Goal: Task Accomplishment & Management: Complete application form

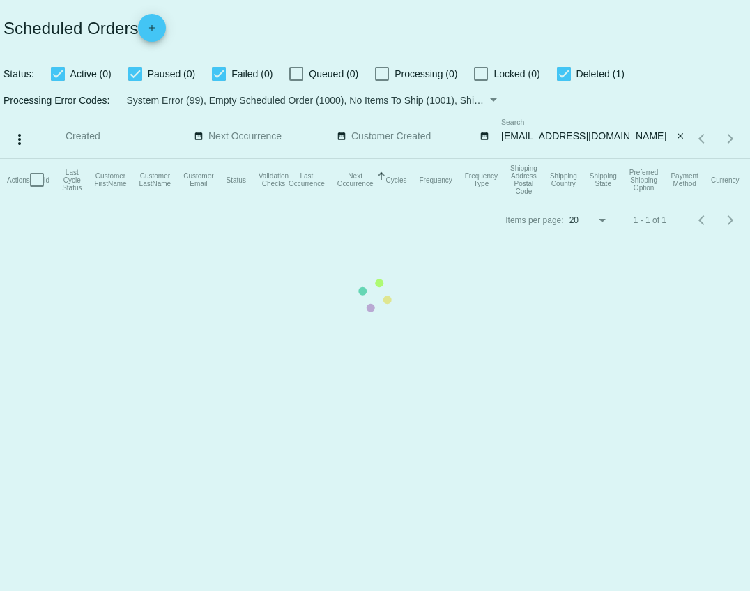
click at [576, 159] on mat-table "Actions Id Last Cycle Status Customer FirstName Customer LastName Customer Emai…" at bounding box center [375, 180] width 750 height 42
click at [599, 159] on mat-table "Actions Id Last Cycle Status Customer FirstName Customer LastName Customer Emai…" at bounding box center [375, 180] width 750 height 42
click at [602, 159] on mat-table "Actions Id Last Cycle Status Customer FirstName Customer LastName Customer Emai…" at bounding box center [375, 180] width 750 height 42
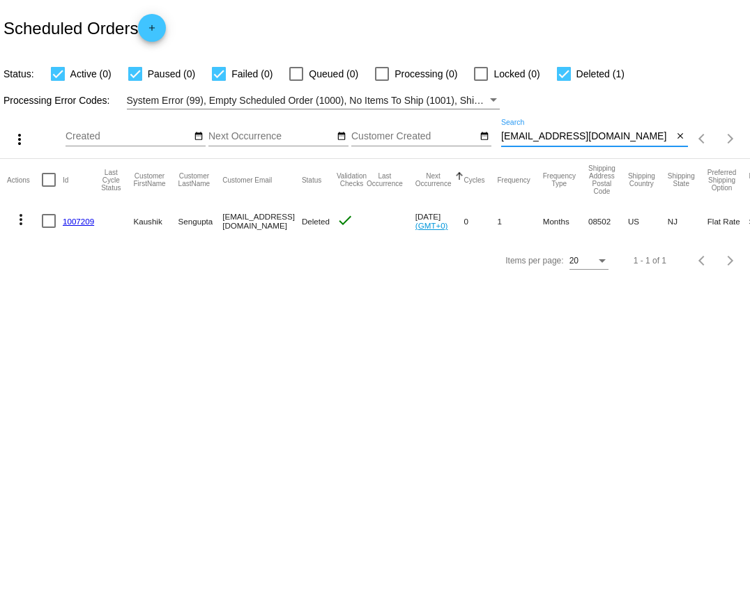
click at [597, 133] on input "[EMAIL_ADDRESS][DOMAIN_NAME]" at bounding box center [587, 136] width 172 height 11
drag, startPoint x: 599, startPoint y: 138, endPoint x: 500, endPoint y: 138, distance: 98.9
click at [500, 138] on div "more_vert Aug Jan Feb Mar [DATE]" at bounding box center [375, 133] width 750 height 49
paste input "[EMAIL_ADDRESS]"
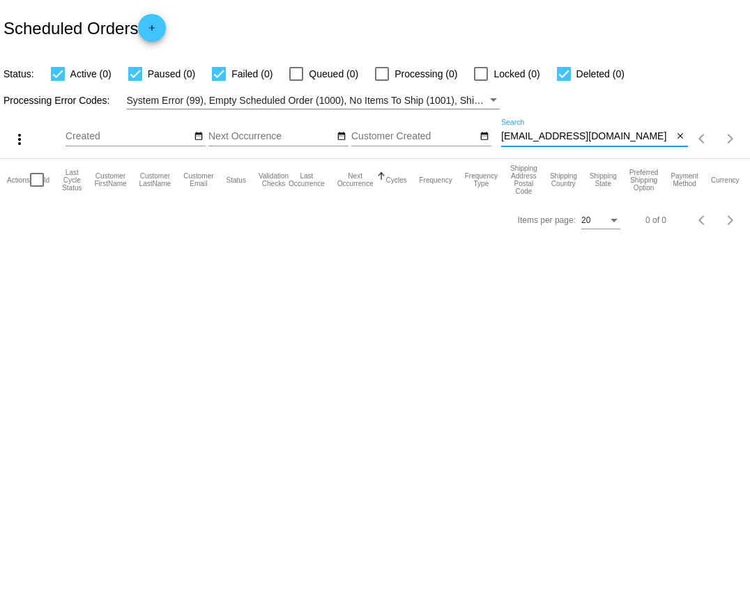
type input "[EMAIL_ADDRESS][DOMAIN_NAME]"
click at [166, 34] on link "add" at bounding box center [152, 28] width 28 height 28
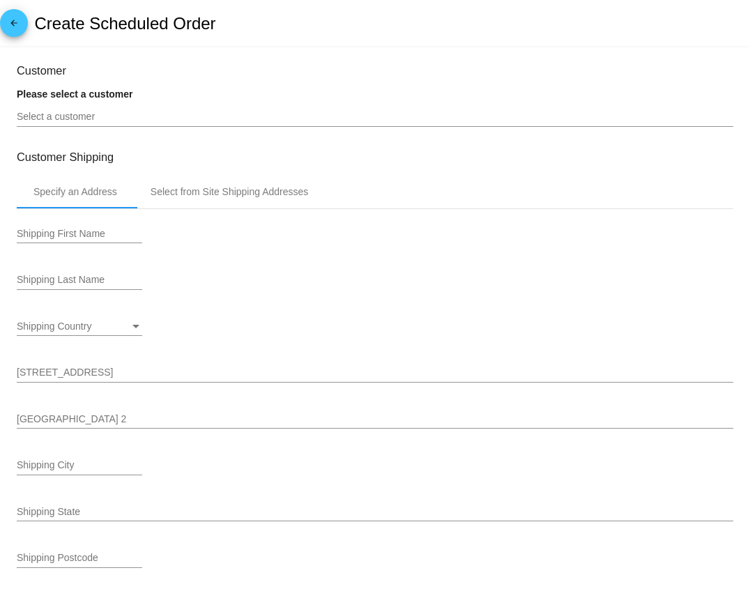
type input "[DATE]"
click at [71, 119] on input "Select a customer" at bounding box center [375, 116] width 716 height 11
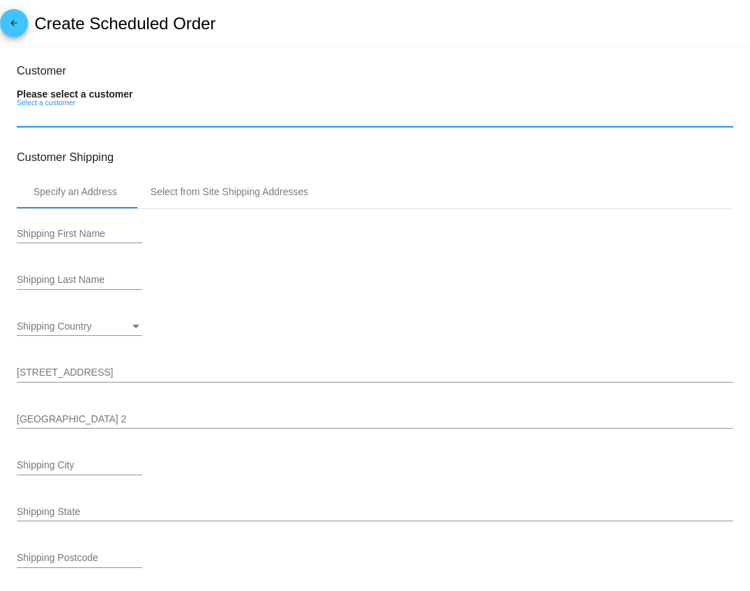
paste input "[EMAIL_ADDRESS][DOMAIN_NAME]"
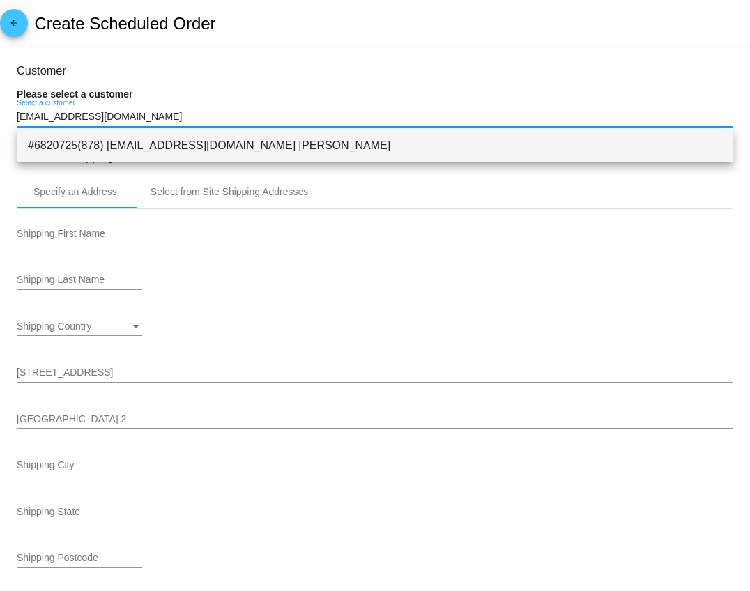
type input "[EMAIL_ADDRESS][DOMAIN_NAME]"
click at [77, 151] on span "#6820725(878) [EMAIL_ADDRESS][DOMAIN_NAME] [PERSON_NAME]" at bounding box center [375, 145] width 694 height 33
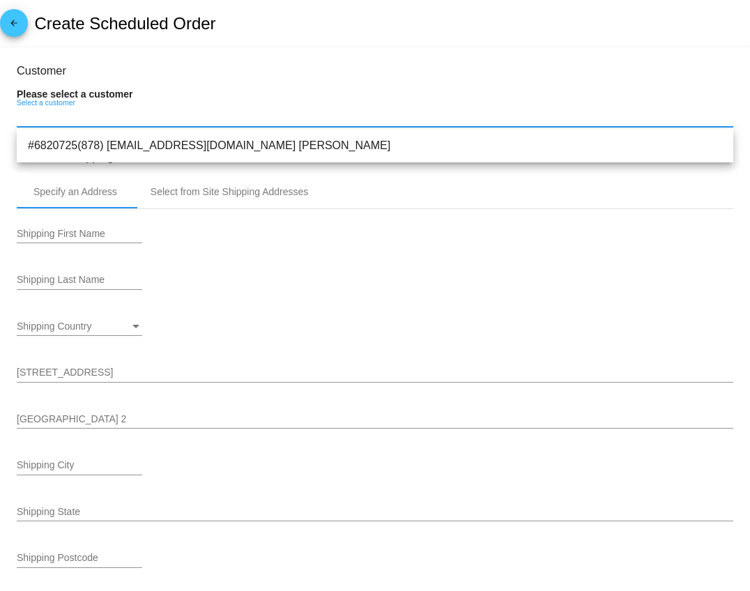
type input "[PERSON_NAME]"
type input "[STREET_ADDRESS]"
type input "Okalahoma City"
type input "73173"
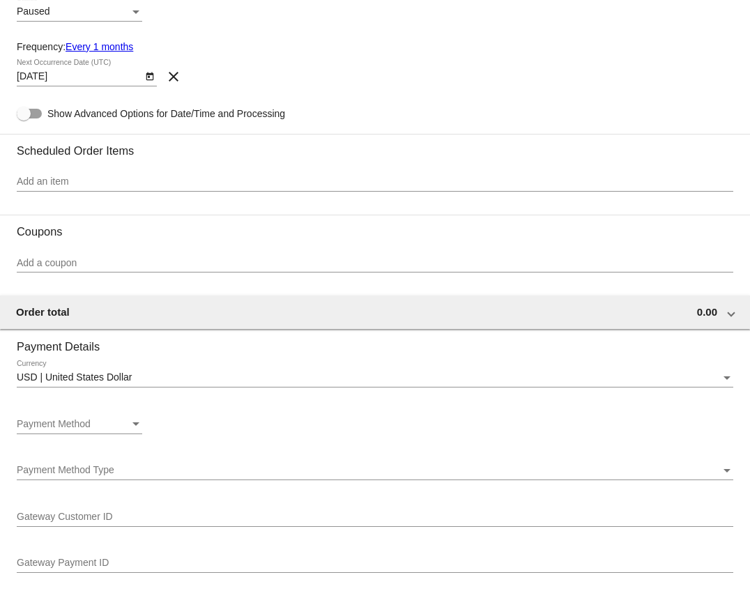
scroll to position [652, 0]
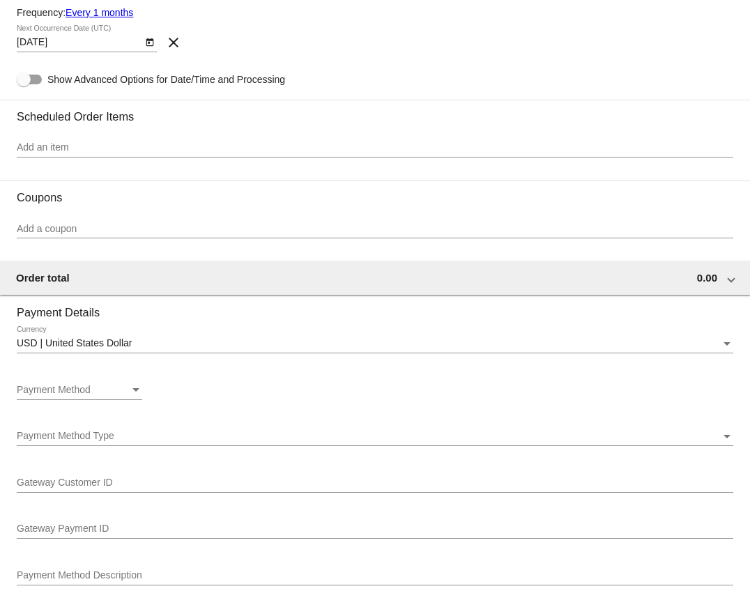
click at [117, 152] on input "Add an item" at bounding box center [375, 147] width 716 height 11
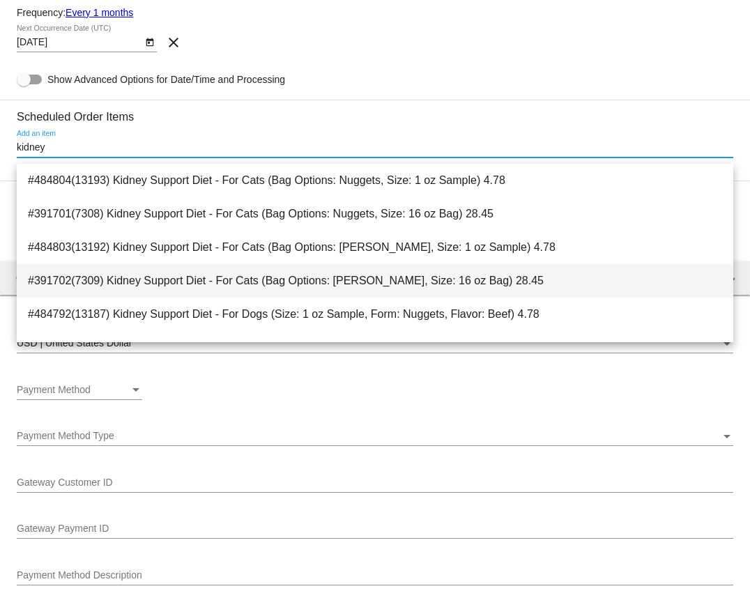
type input "kidney"
click at [134, 282] on span "#391702(7309) Kidney Support Diet - For Cats (Bag Options: [PERSON_NAME], Size:…" at bounding box center [375, 280] width 694 height 33
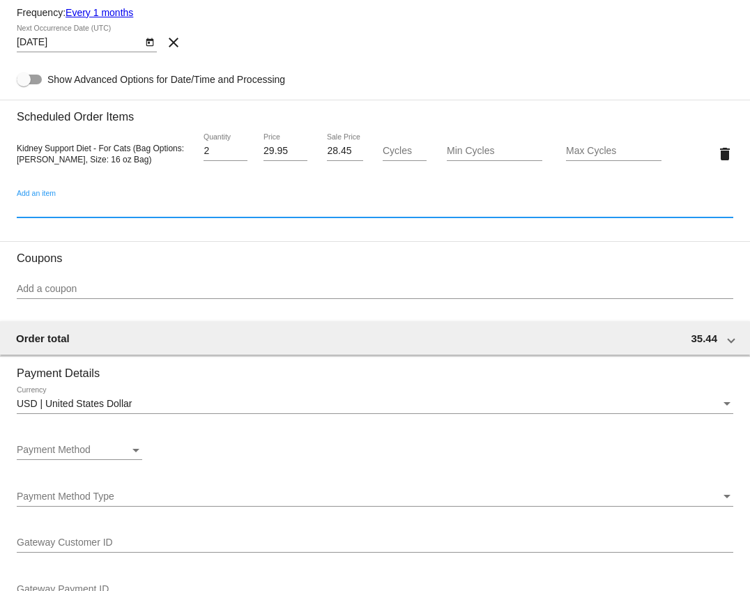
type input "2"
click at [241, 155] on input "2" at bounding box center [225, 151] width 44 height 11
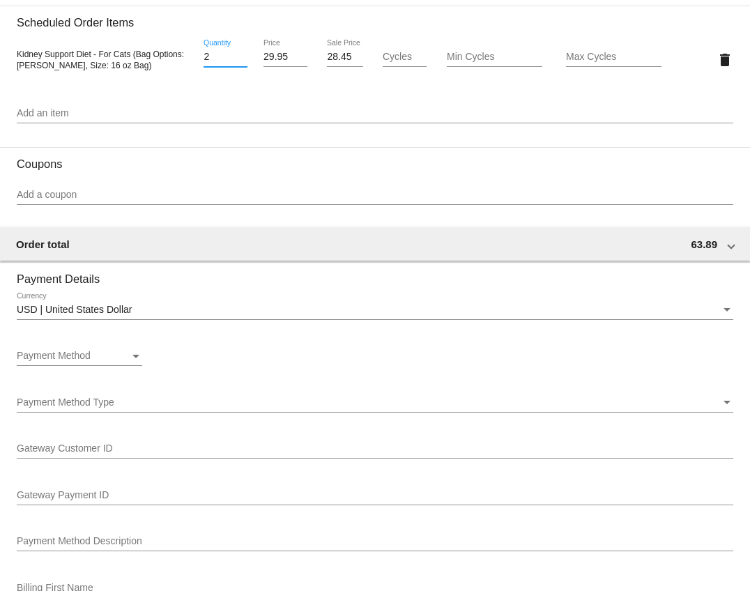
scroll to position [747, 0]
click at [103, 199] on input "Add a coupon" at bounding box center [375, 193] width 716 height 11
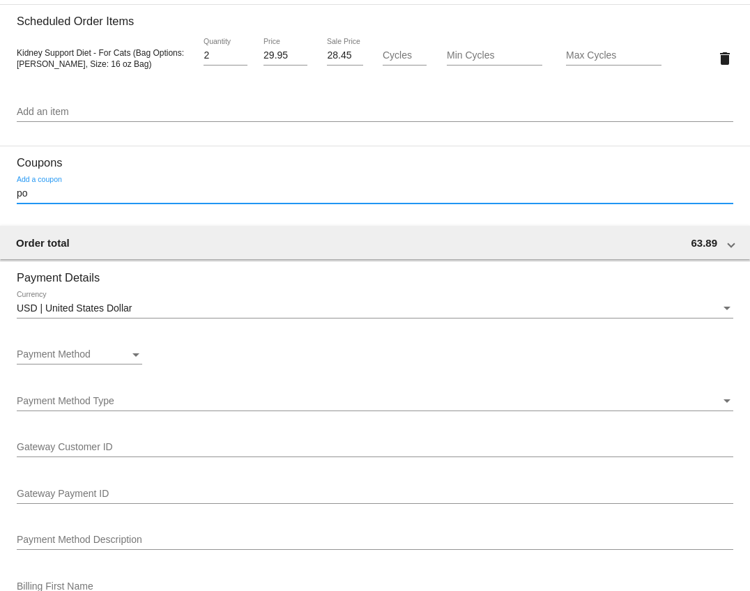
type input "p"
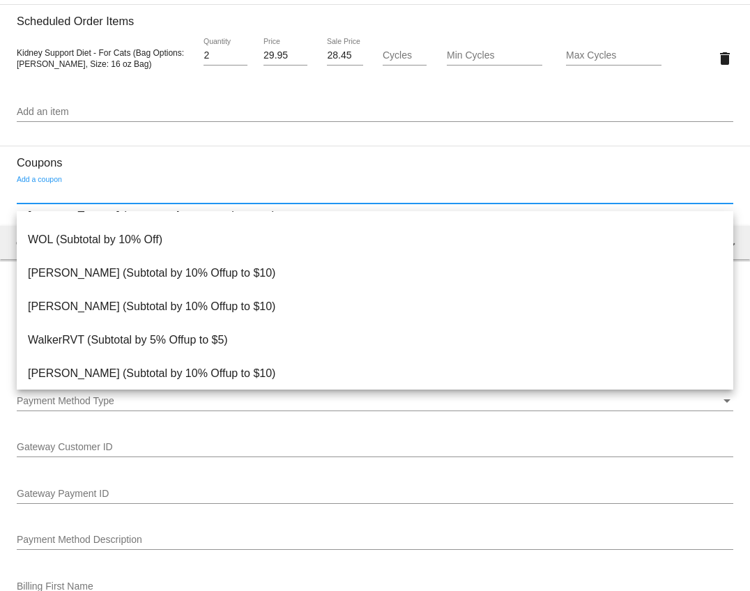
scroll to position [64, 0]
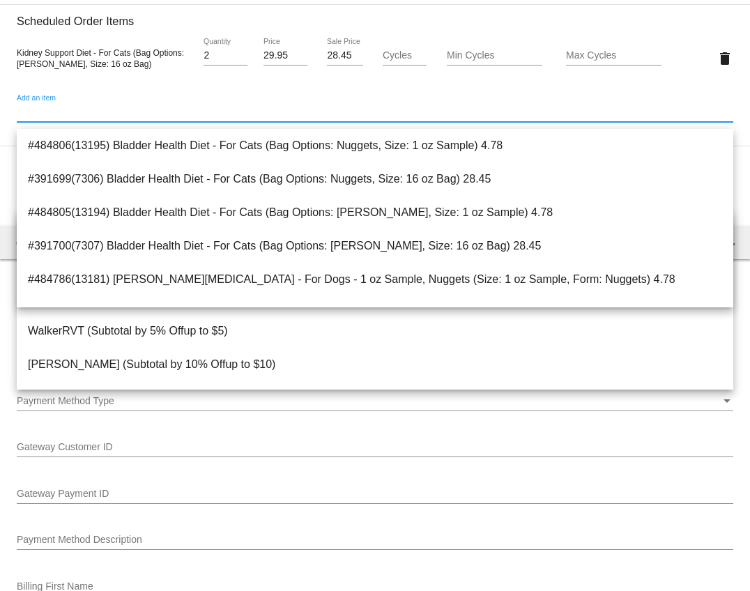
click at [123, 117] on input "Add an item" at bounding box center [375, 112] width 716 height 11
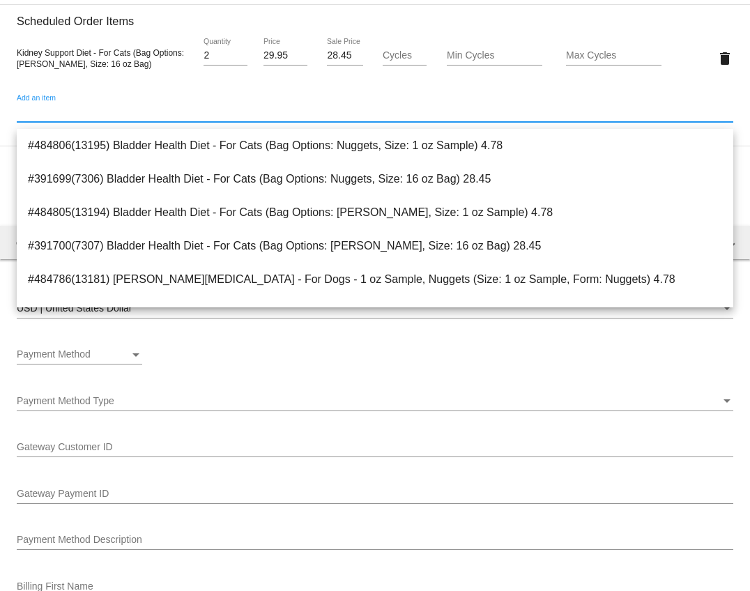
click at [191, 23] on h3 "Scheduled Order Items" at bounding box center [375, 16] width 716 height 24
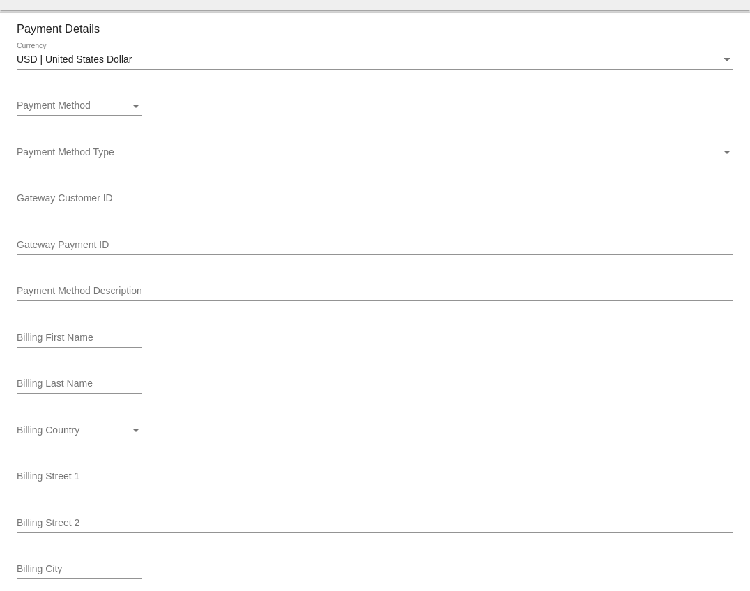
scroll to position [996, 0]
click at [96, 107] on div "Payment Method Payment Method" at bounding box center [79, 101] width 125 height 27
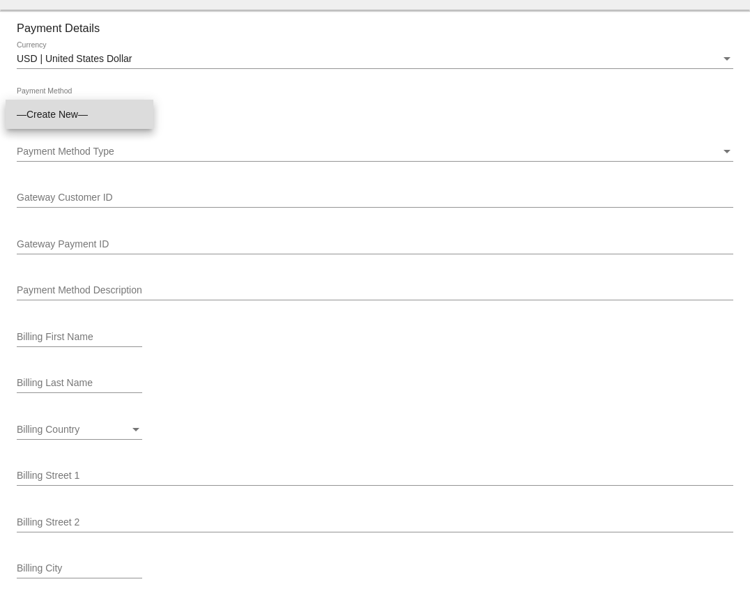
click at [68, 114] on span "—Create New—" at bounding box center [79, 114] width 125 height 29
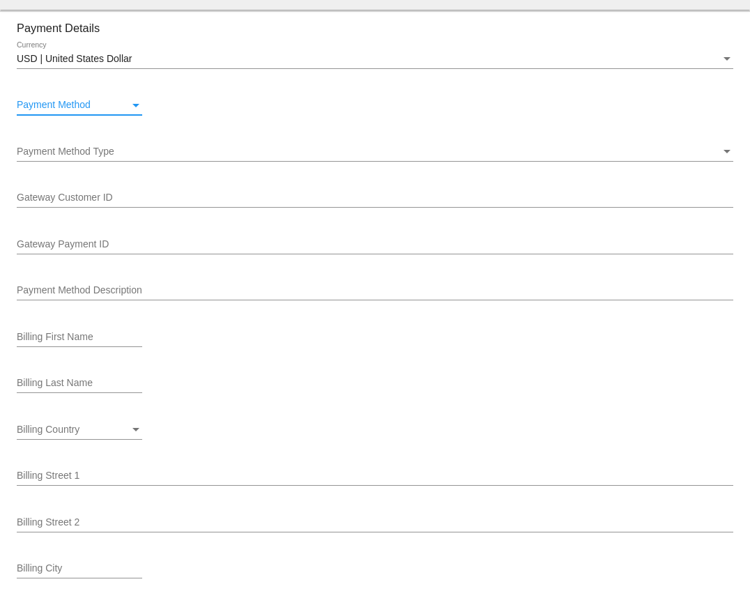
click at [58, 154] on div "Payment Method Type Payment Method Type" at bounding box center [375, 147] width 716 height 27
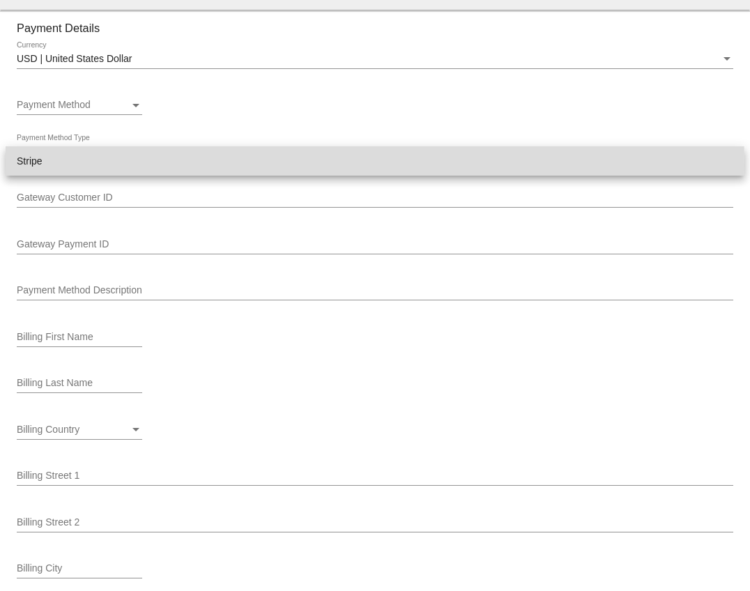
click at [50, 166] on span "Stripe" at bounding box center [375, 160] width 716 height 29
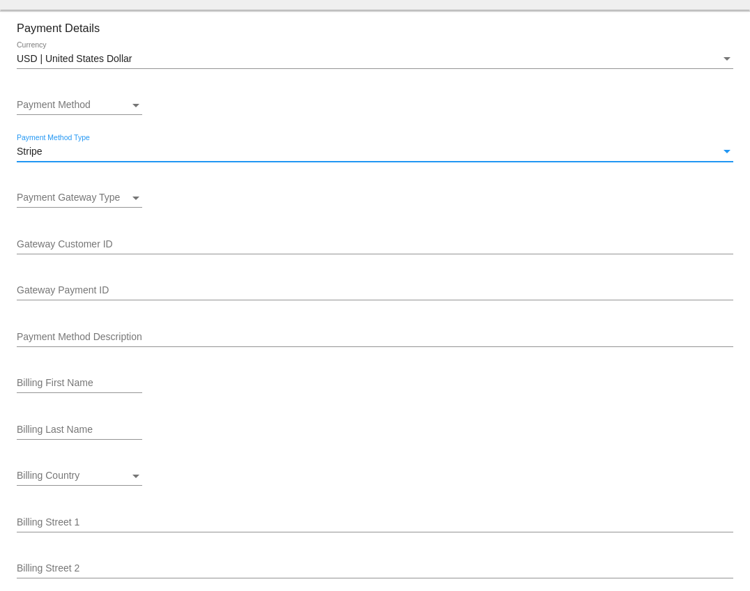
click at [49, 203] on span "Payment Gateway Type" at bounding box center [68, 197] width 103 height 11
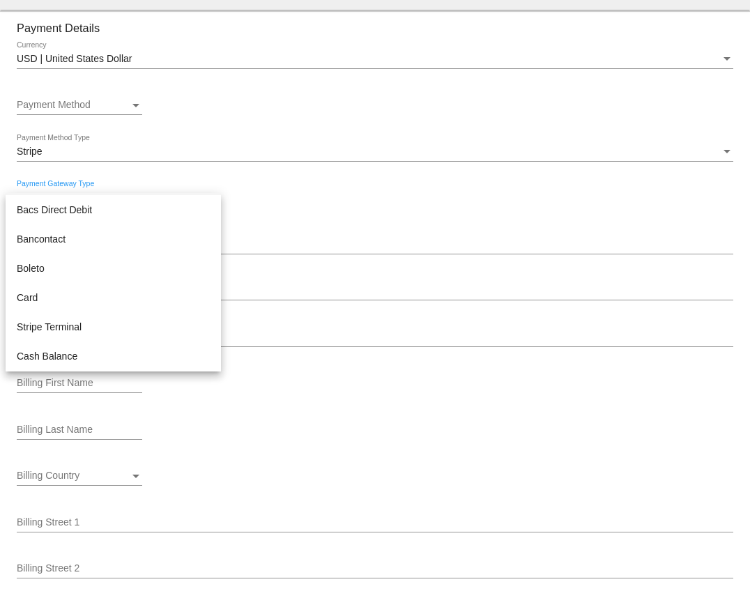
scroll to position [120, 0]
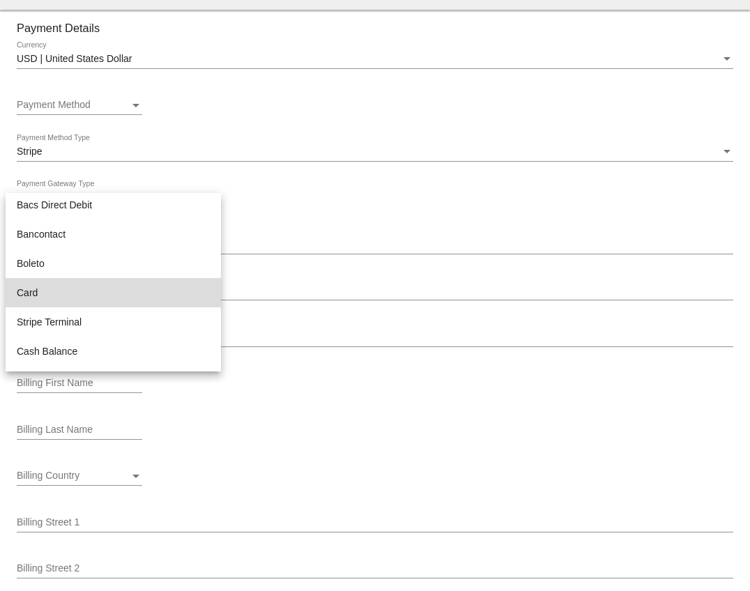
click at [43, 291] on span "Card" at bounding box center [113, 292] width 193 height 29
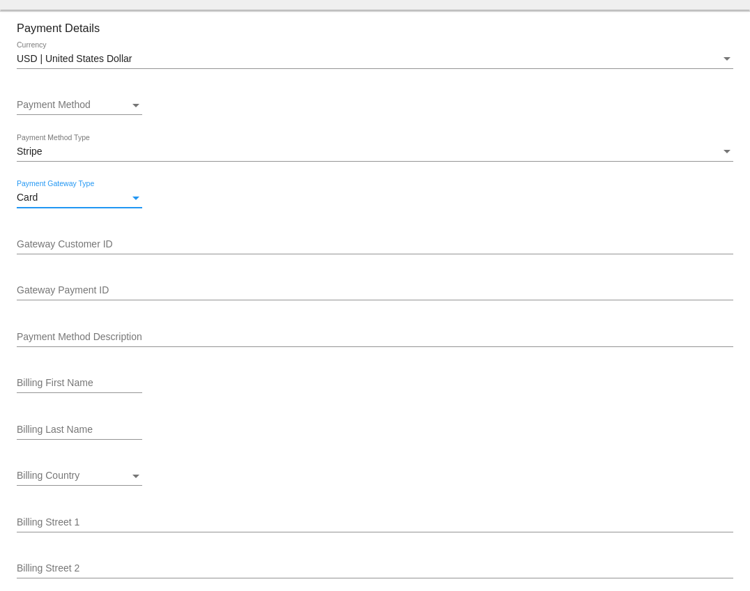
click at [53, 250] on input "Gateway Customer ID" at bounding box center [375, 244] width 716 height 11
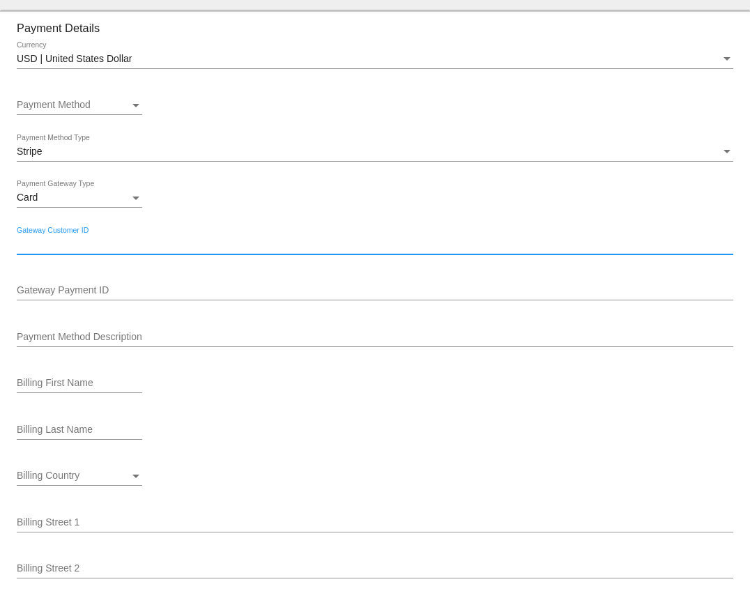
paste input "cus_SUe4LByRqXuuuh"
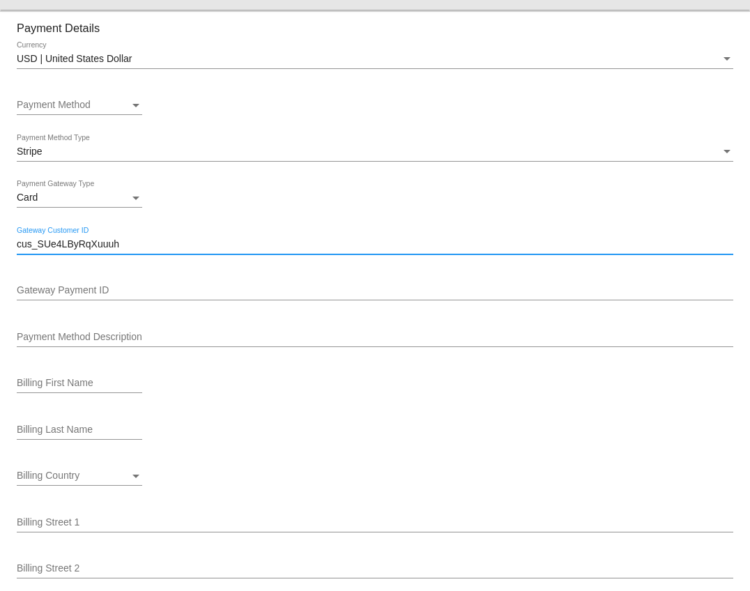
type input "cus_SUe4LByRqXuuuh"
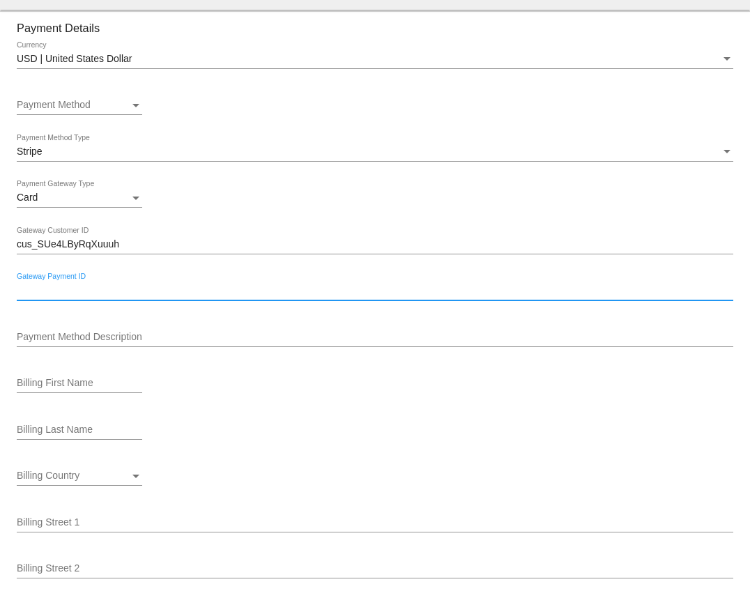
click at [75, 296] on input "Gateway Payment ID" at bounding box center [375, 290] width 716 height 11
paste input "pm_1S04xCE0mtVIBW0icQnjbziD"
type input "pm_1S04xCE0mtVIBW0icQnjbziD"
click at [134, 343] on input "Payment Method Description" at bounding box center [375, 337] width 716 height 11
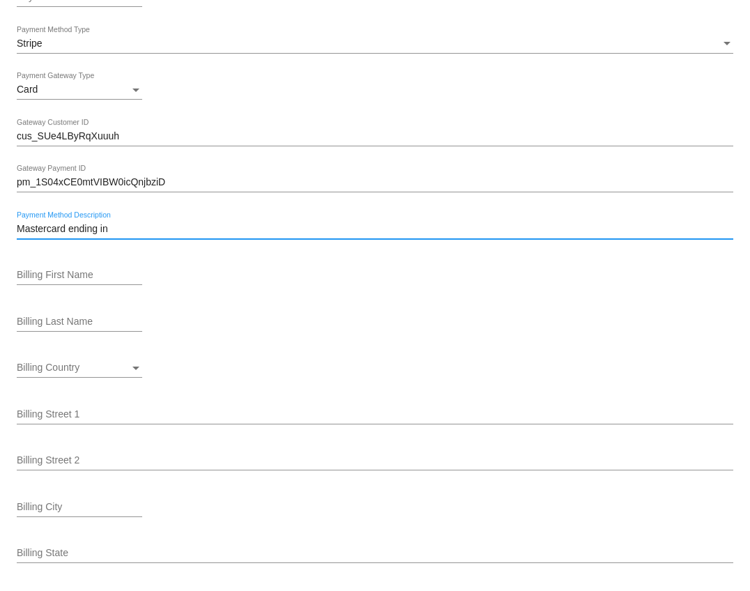
scroll to position [1105, 0]
type input "Mastercard ending in 9644"
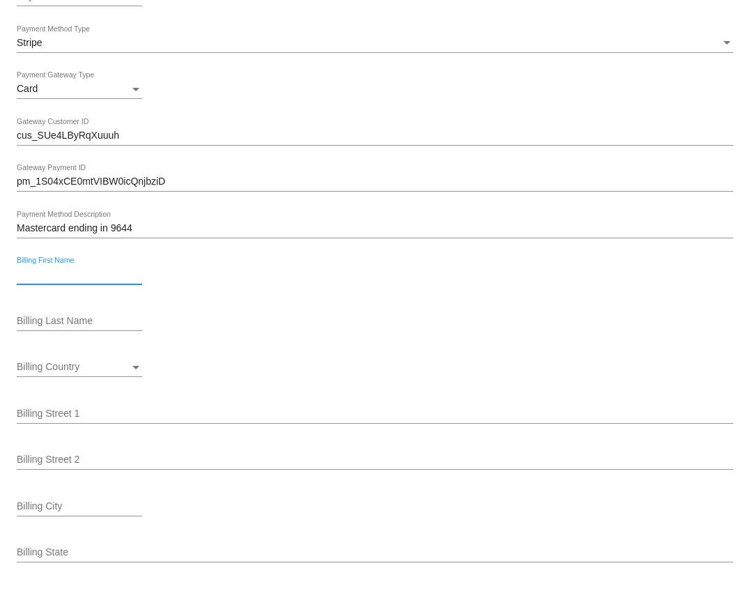
click at [56, 280] on input "Billing First Name" at bounding box center [79, 274] width 125 height 11
paste input "[PERSON_NAME]"
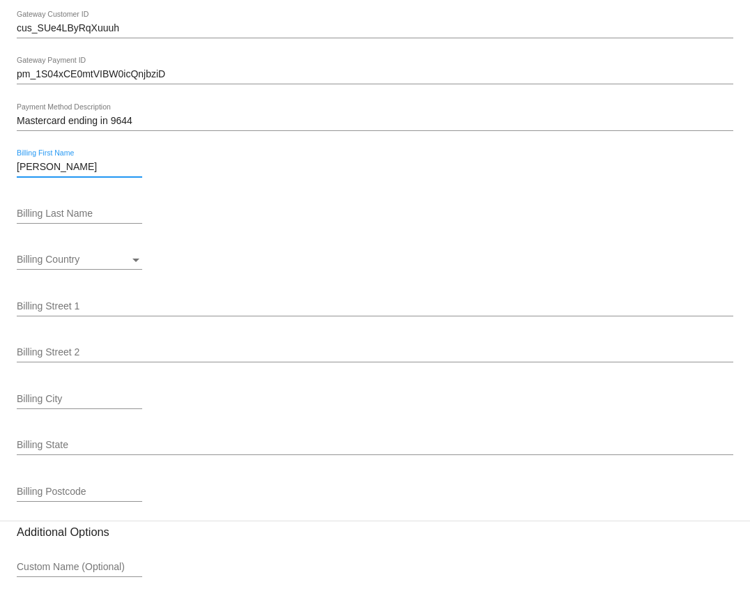
scroll to position [1214, 0]
type input "[PERSON_NAME]"
click at [82, 218] on input "Billing Last Name" at bounding box center [79, 212] width 125 height 11
type input "[PERSON_NAME]"
click at [56, 263] on span "Billing Country" at bounding box center [48, 257] width 63 height 11
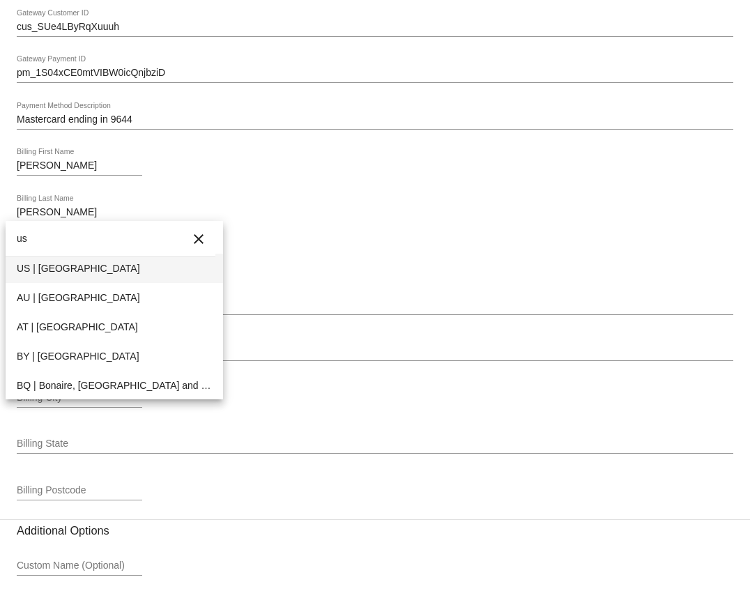
type input "us"
click at [63, 268] on span "US | [GEOGRAPHIC_DATA]" at bounding box center [114, 268] width 195 height 29
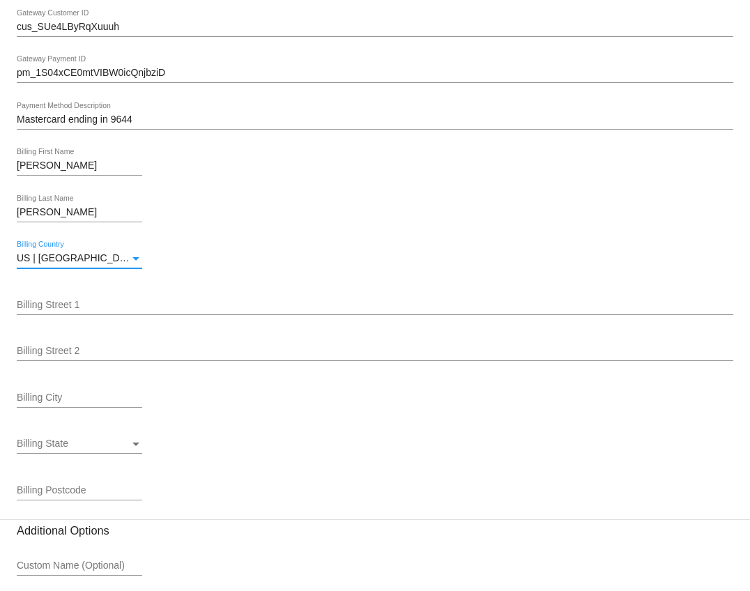
click at [63, 311] on input "Billing Street 1" at bounding box center [375, 305] width 716 height 11
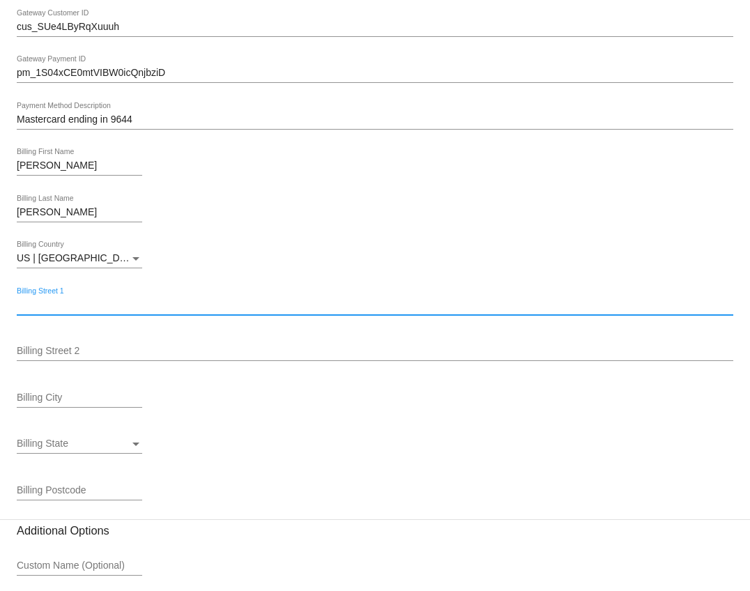
paste input "[STREET_ADDRESS]"
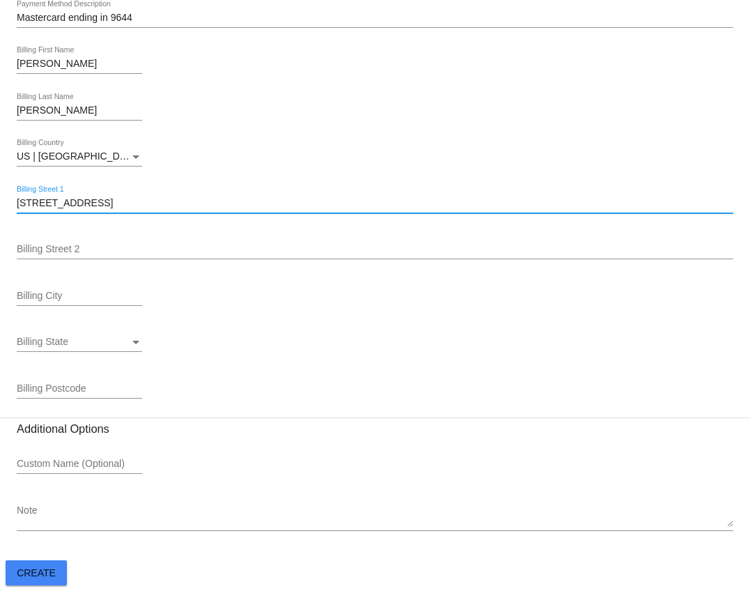
scroll to position [1329, 0]
type input "[STREET_ADDRESS]"
click at [67, 291] on input "Billing City" at bounding box center [79, 296] width 125 height 11
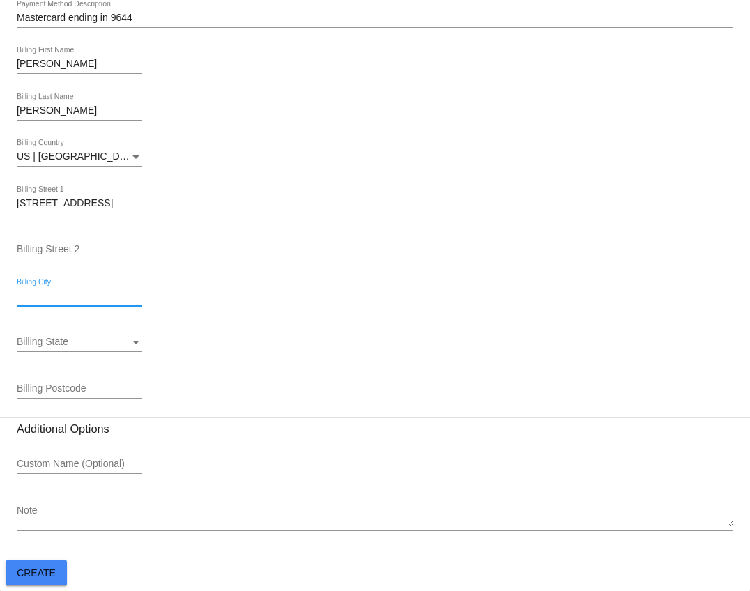
paste input "[US_STATE][GEOGRAPHIC_DATA],"
type input "[US_STATE][GEOGRAPHIC_DATA],"
click at [105, 343] on div "Billing State" at bounding box center [73, 342] width 113 height 11
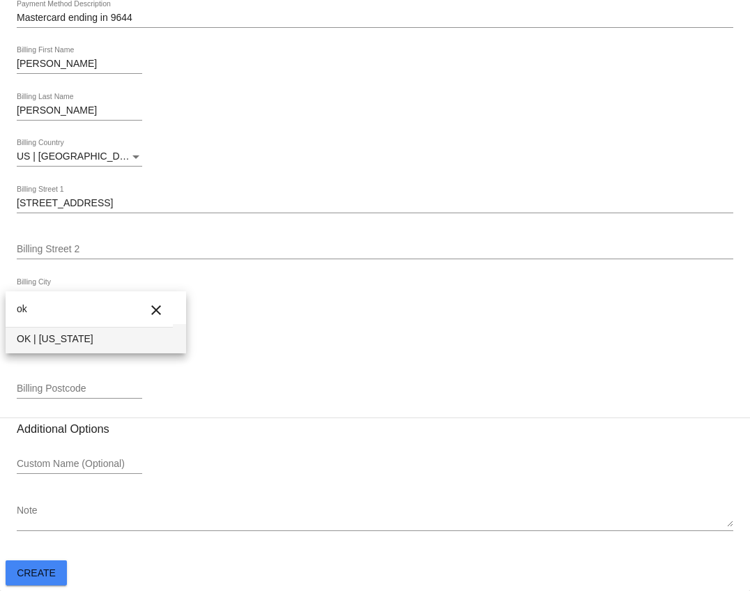
type input "ok"
click at [87, 345] on span "OK | [US_STATE]" at bounding box center [96, 338] width 158 height 29
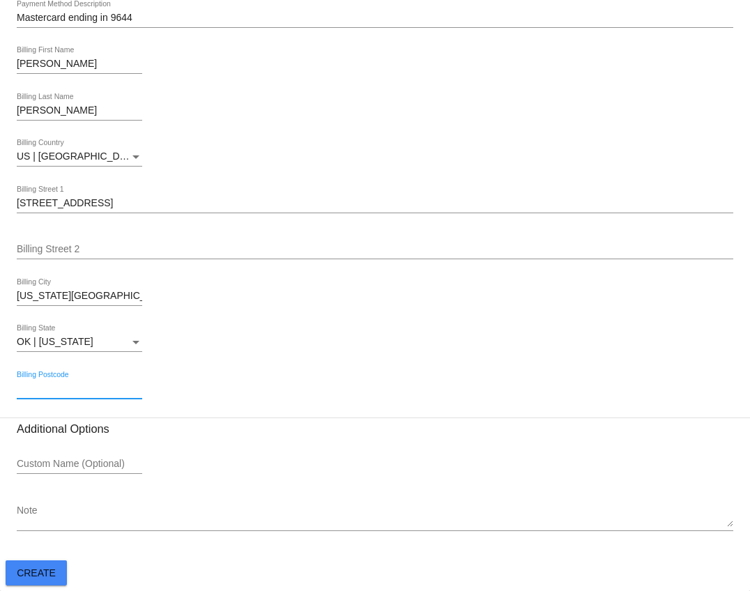
click at [43, 383] on input "Billing Postcode" at bounding box center [79, 388] width 125 height 11
paste input "73173"
type input "73173"
click at [45, 572] on span "Create" at bounding box center [36, 572] width 39 height 11
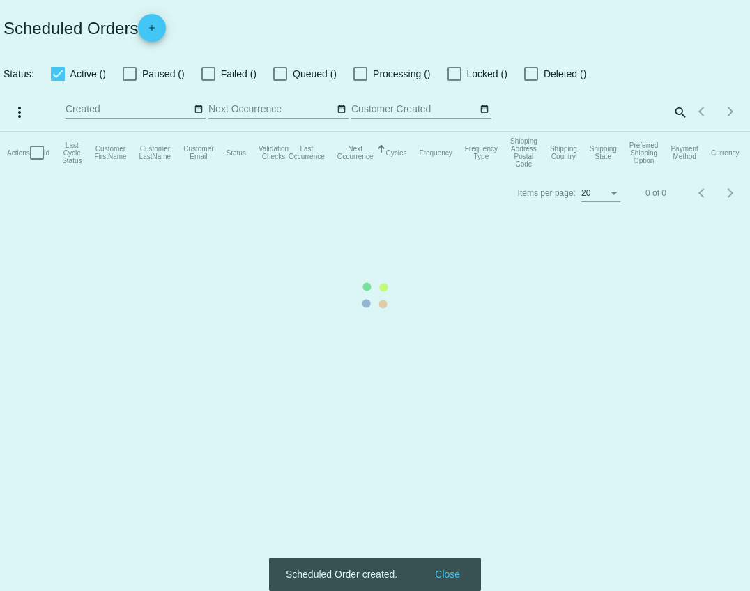
checkbox input "true"
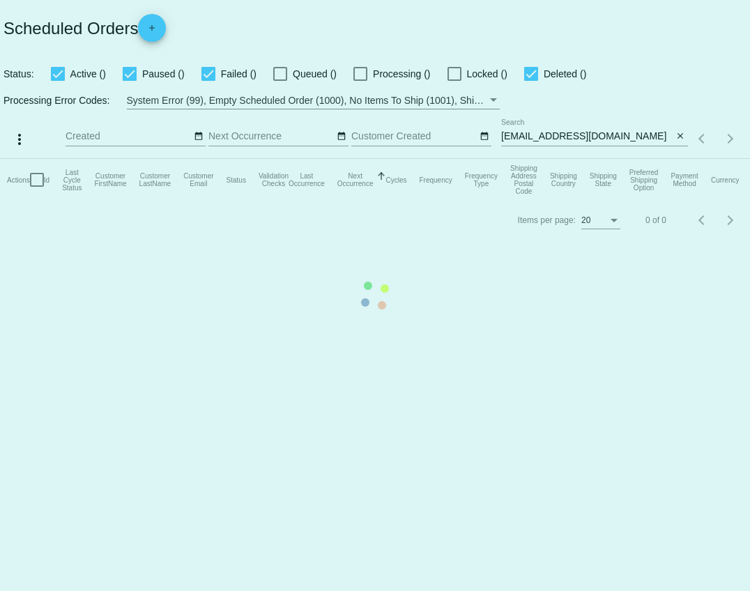
click at [63, 201] on mat-table "Actions Id Last Cycle Status Customer FirstName Customer LastName Customer Emai…" at bounding box center [375, 180] width 750 height 42
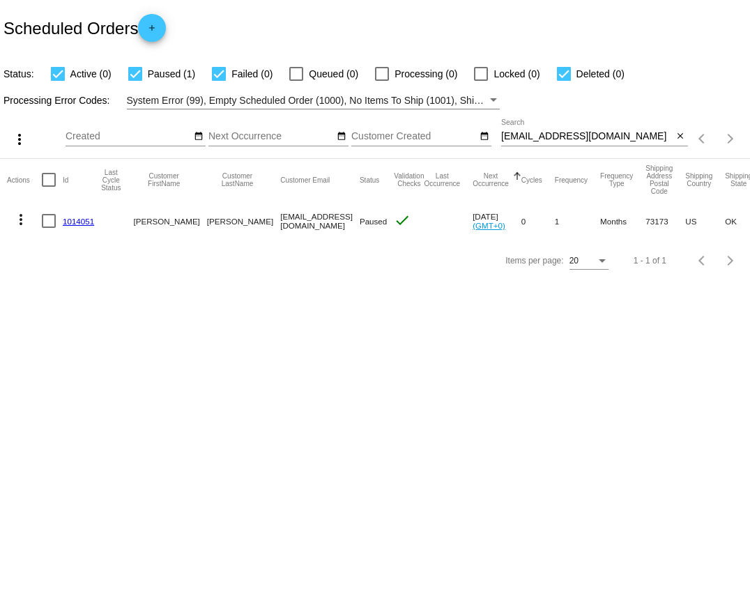
click at [79, 225] on link "1014051" at bounding box center [78, 221] width 31 height 9
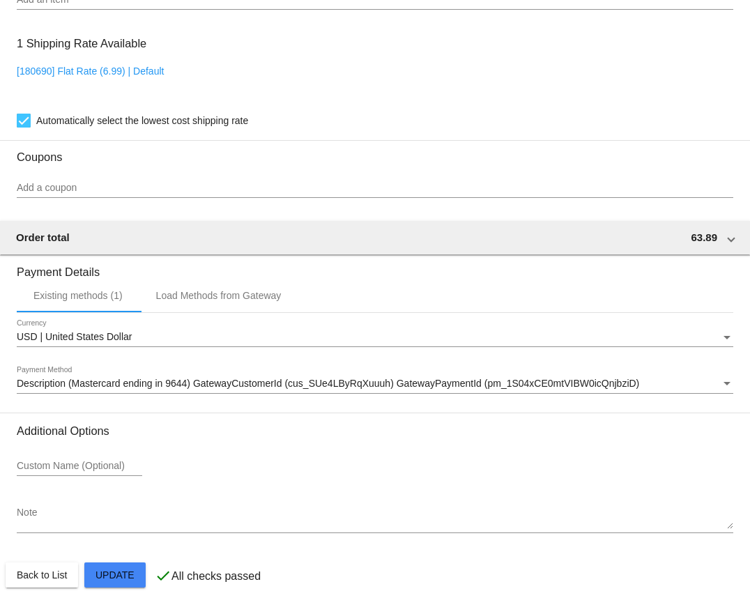
scroll to position [1013, 0]
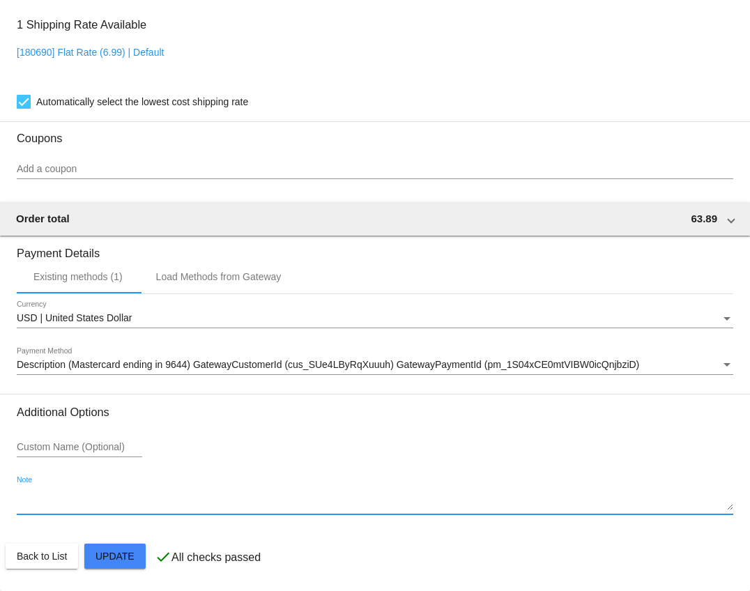
click at [93, 499] on textarea "Note" at bounding box center [375, 499] width 716 height 22
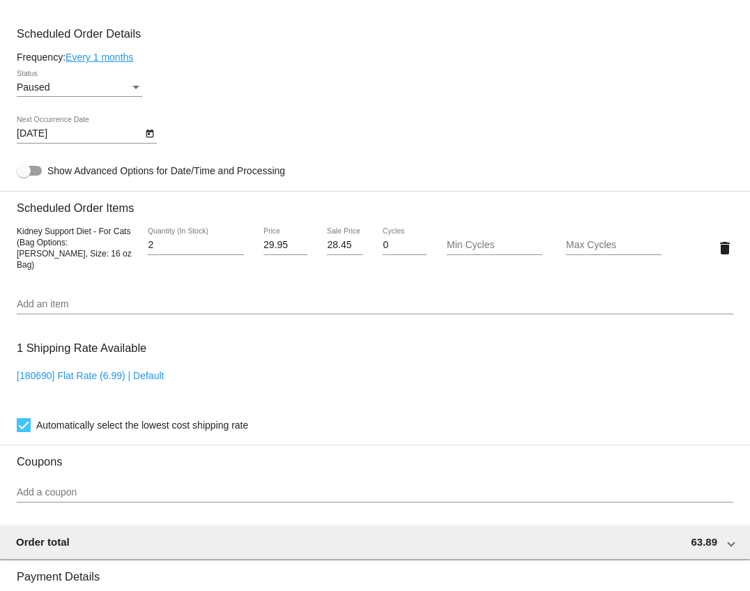
scroll to position [686, 0]
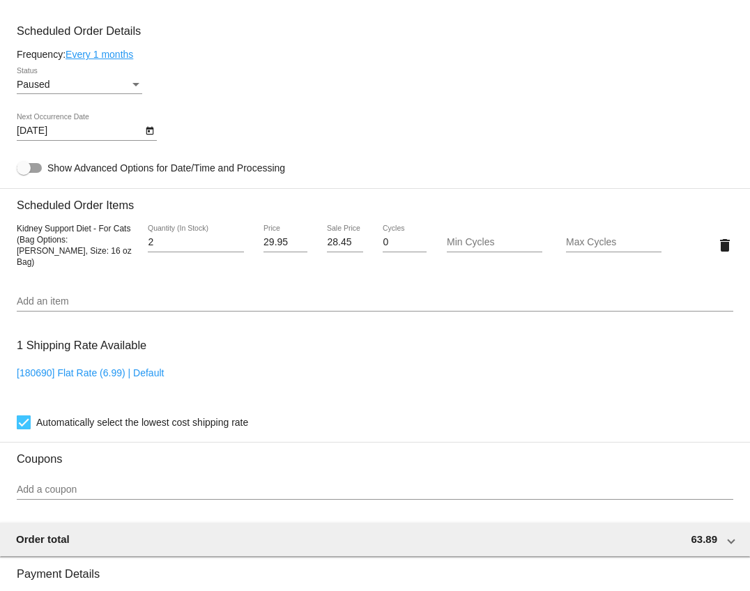
type textarea "See RX"
click at [123, 60] on link "Every 1 months" at bounding box center [99, 54] width 68 height 11
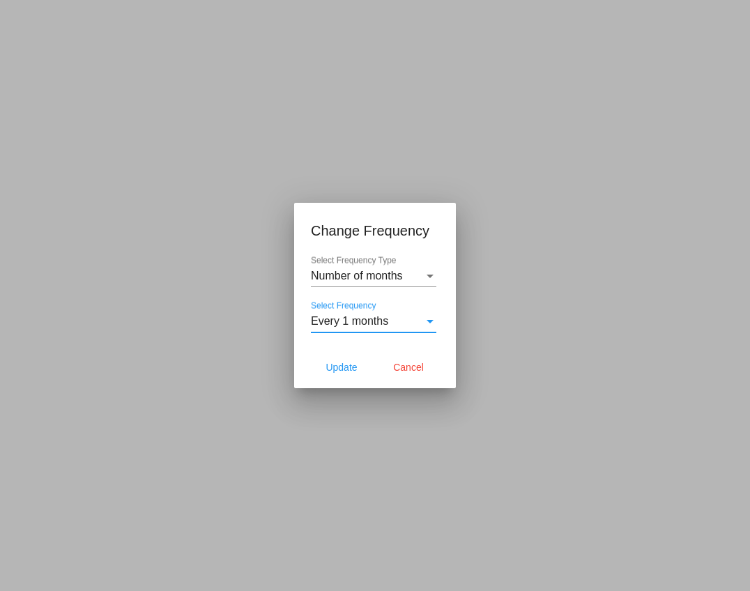
click at [346, 322] on span "Every 1 months" at bounding box center [349, 321] width 77 height 12
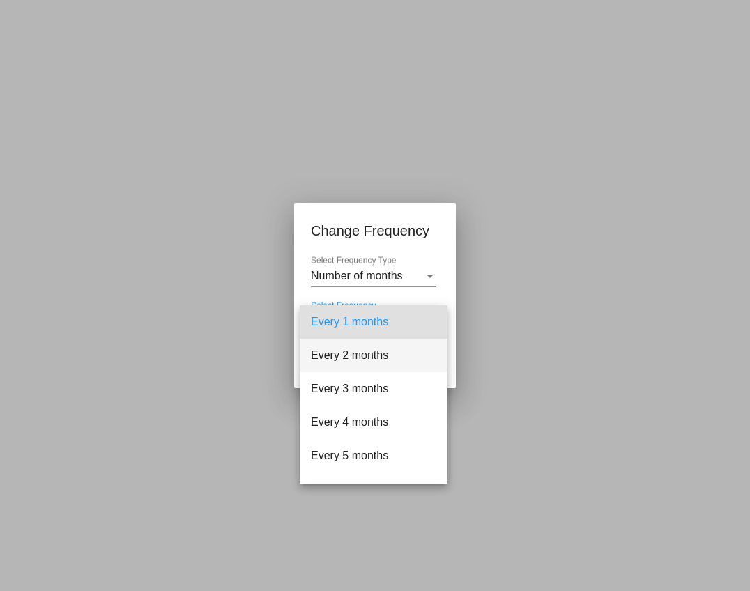
click at [344, 355] on span "Every 2 months" at bounding box center [373, 355] width 125 height 33
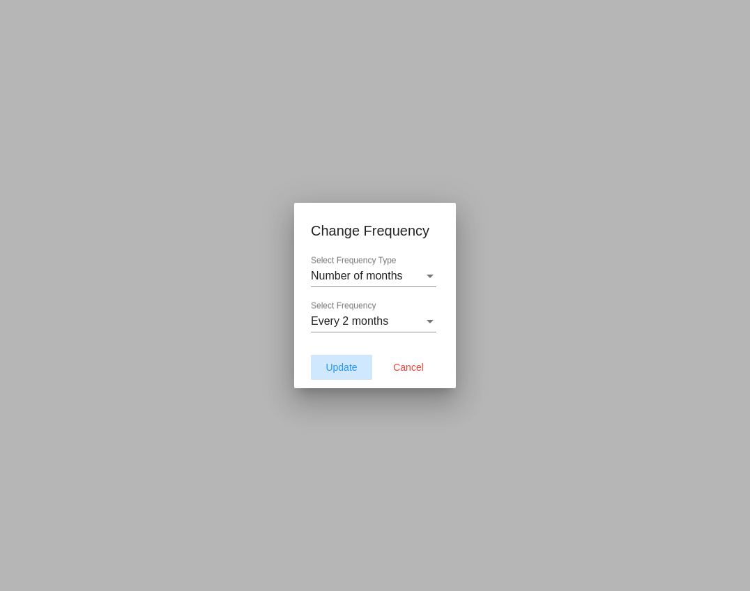
click at [339, 371] on span "Update" at bounding box center [340, 367] width 31 height 11
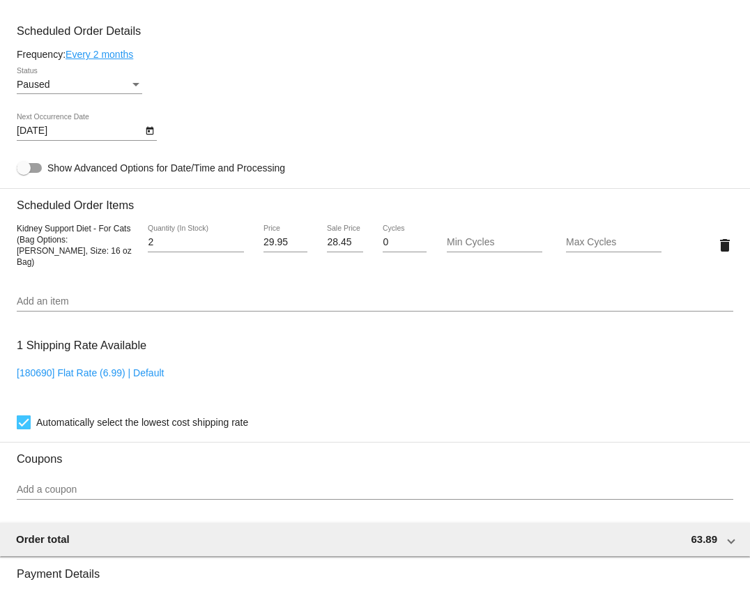
type input "[DATE]"
click at [131, 90] on div "Status" at bounding box center [136, 84] width 13 height 11
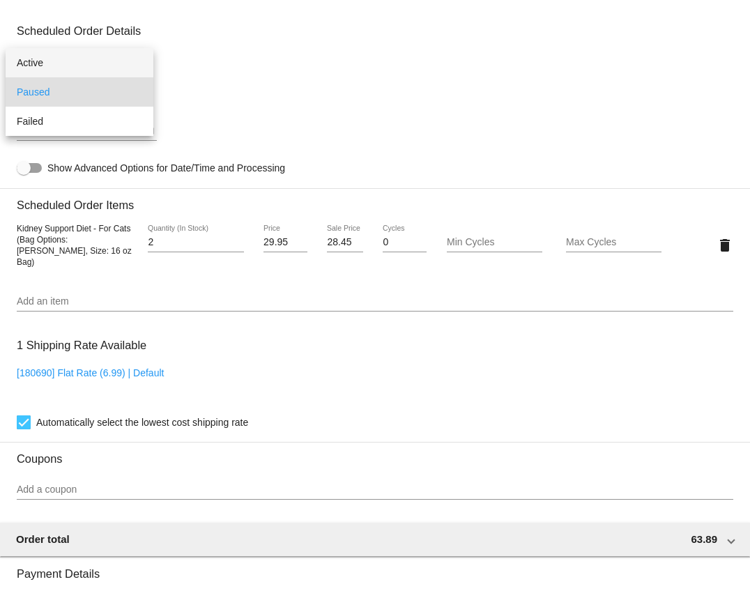
click at [92, 63] on span "Active" at bounding box center [79, 62] width 125 height 29
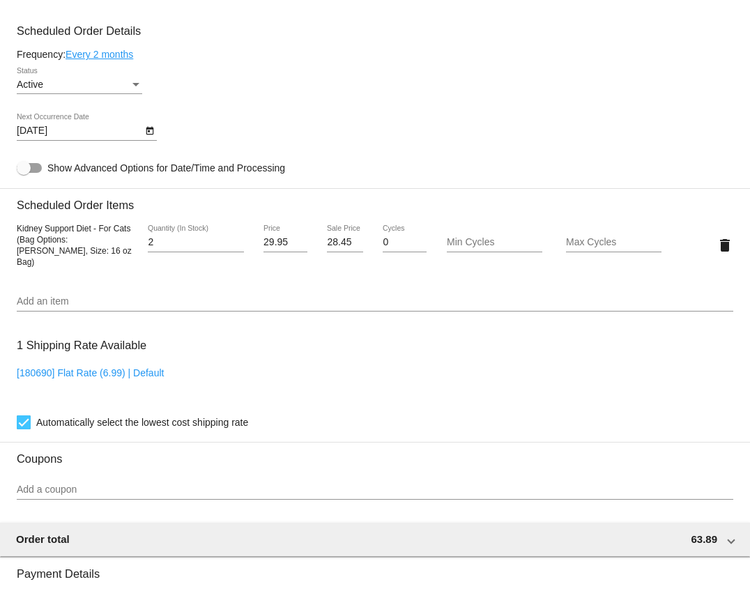
click at [241, 107] on div "Active Status" at bounding box center [375, 87] width 716 height 40
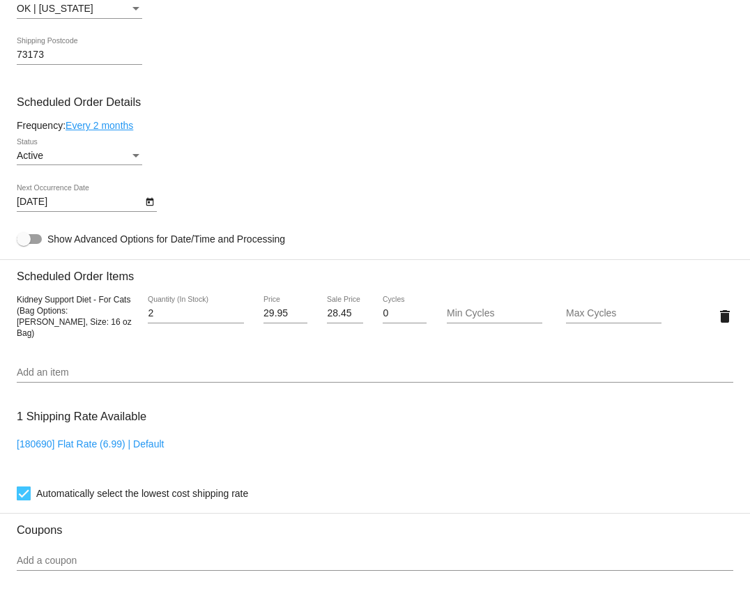
scroll to position [797, 0]
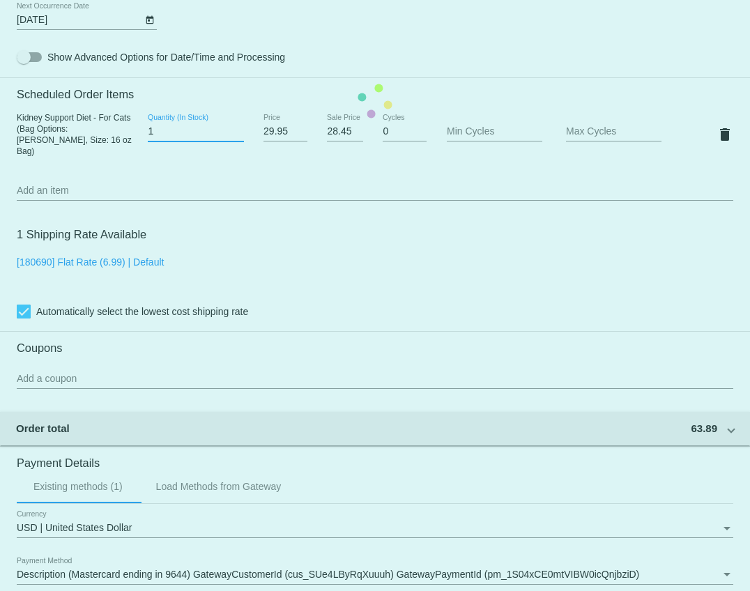
click at [240, 137] on input "1" at bounding box center [195, 131] width 95 height 11
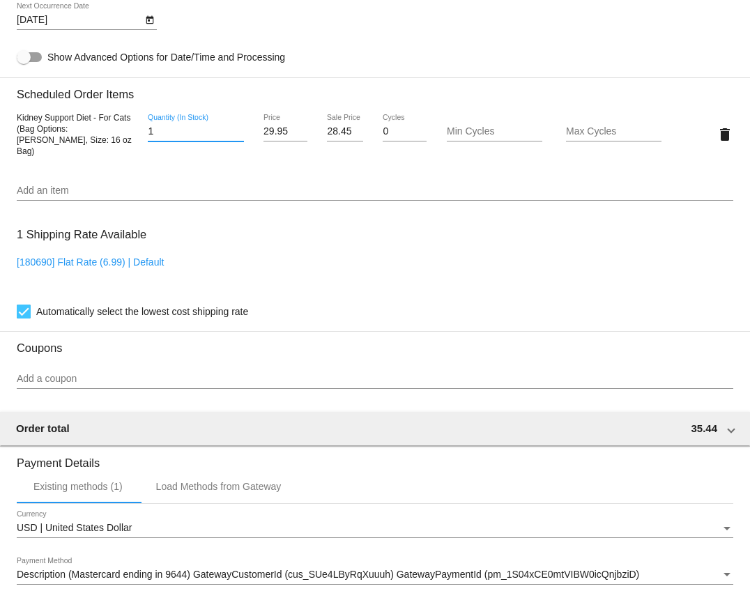
click at [135, 160] on div "Kidney Support Diet - For Cats (Bag Options: [PERSON_NAME], Size: 16 oz Bag) 1 …" at bounding box center [375, 133] width 716 height 65
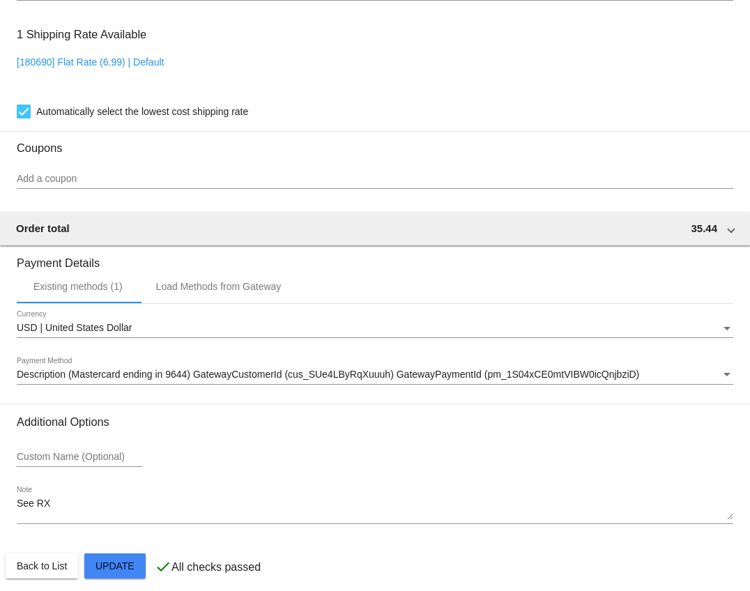
scroll to position [1013, 0]
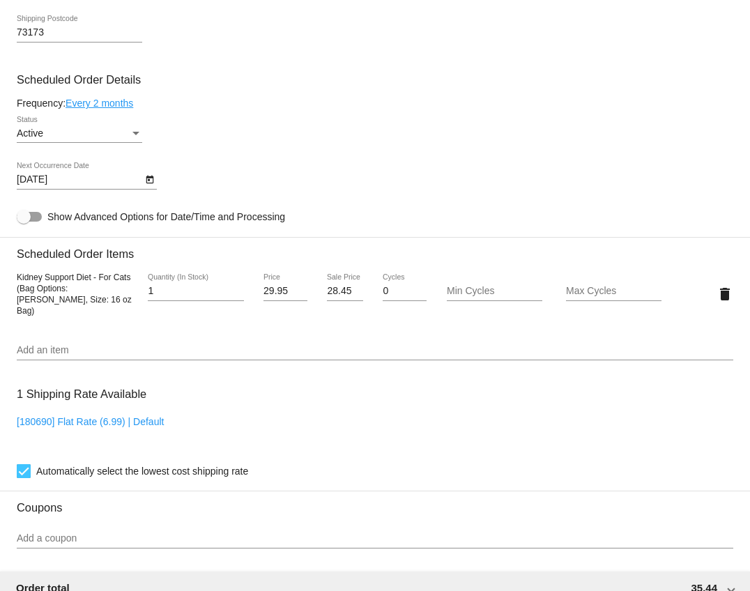
scroll to position [662, 0]
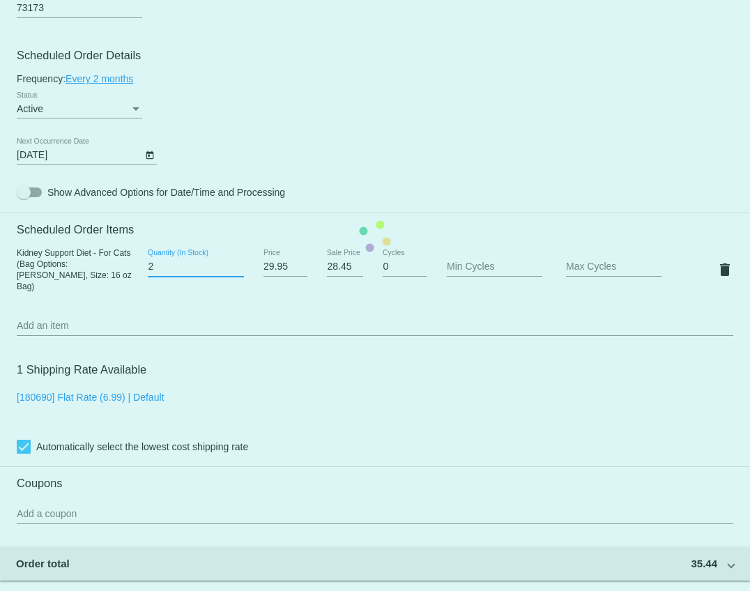
type input "2"
click at [239, 270] on input "2" at bounding box center [195, 266] width 95 height 11
click at [176, 288] on mat-card "Customer 6820725: [PERSON_NAME] [PERSON_NAME][EMAIL_ADDRESS][DOMAIN_NAME] Custo…" at bounding box center [375, 236] width 750 height 1398
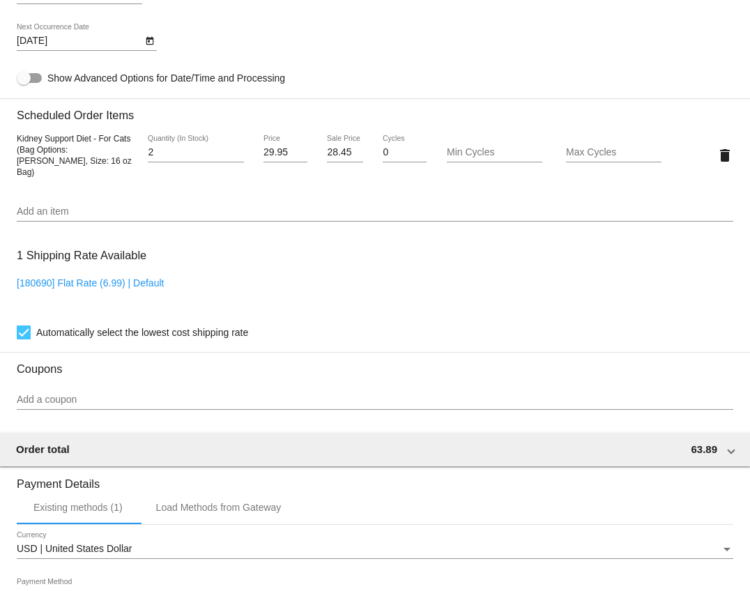
scroll to position [1013, 0]
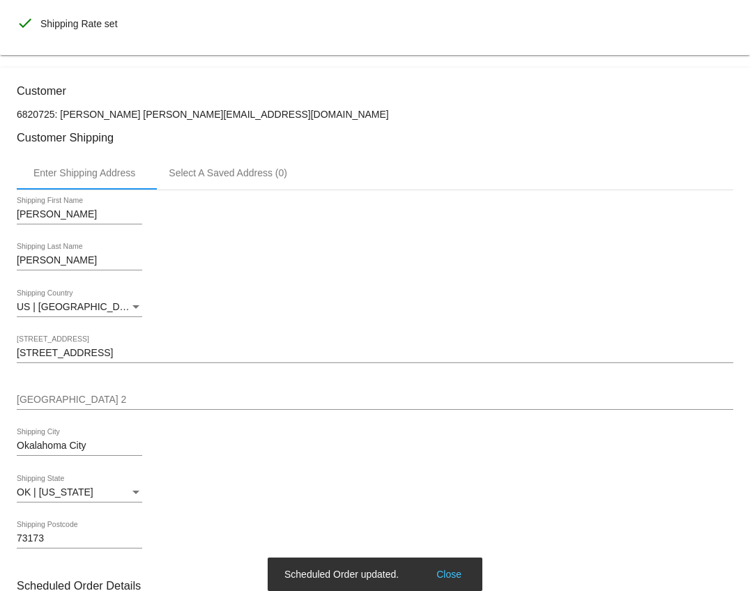
scroll to position [0, 0]
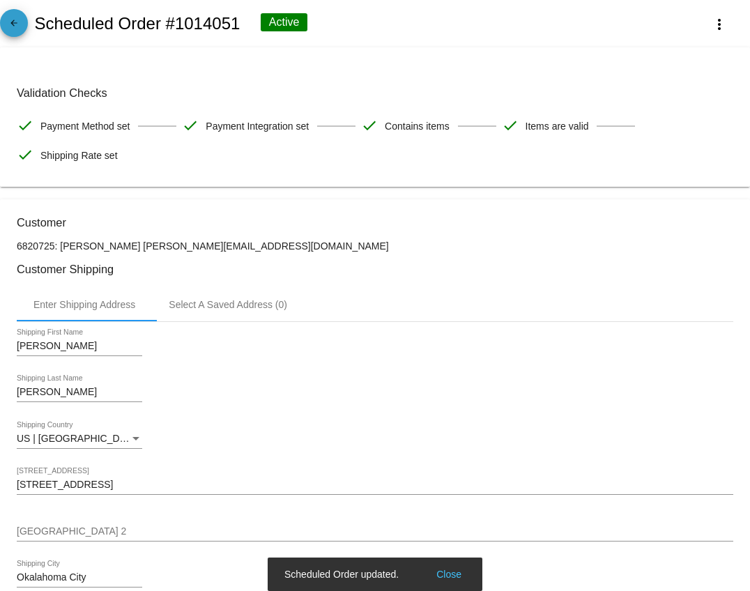
click at [13, 28] on mat-icon "arrow_back" at bounding box center [14, 26] width 17 height 17
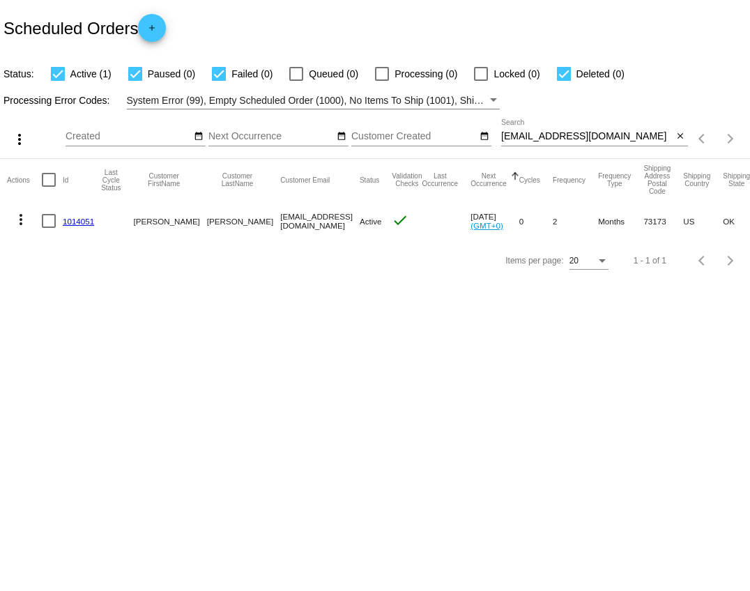
click at [24, 217] on mat-icon "more_vert" at bounding box center [21, 219] width 17 height 17
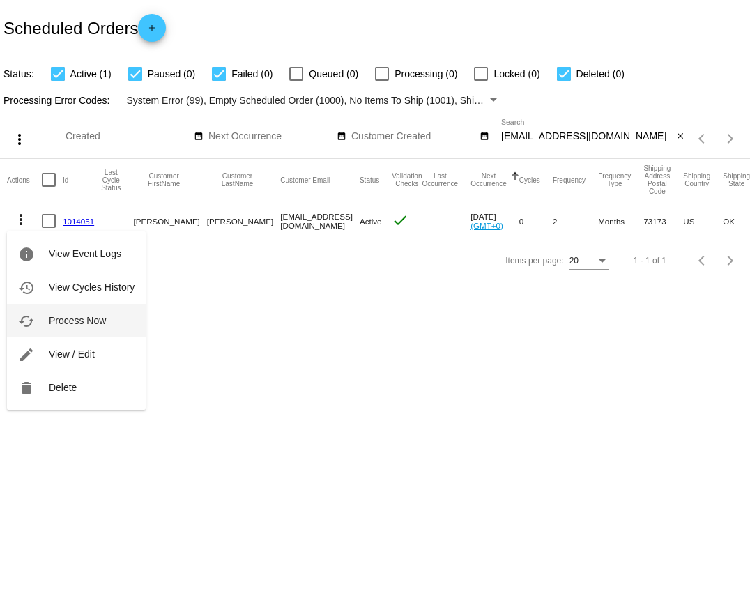
click at [69, 323] on span "Process Now" at bounding box center [77, 320] width 57 height 11
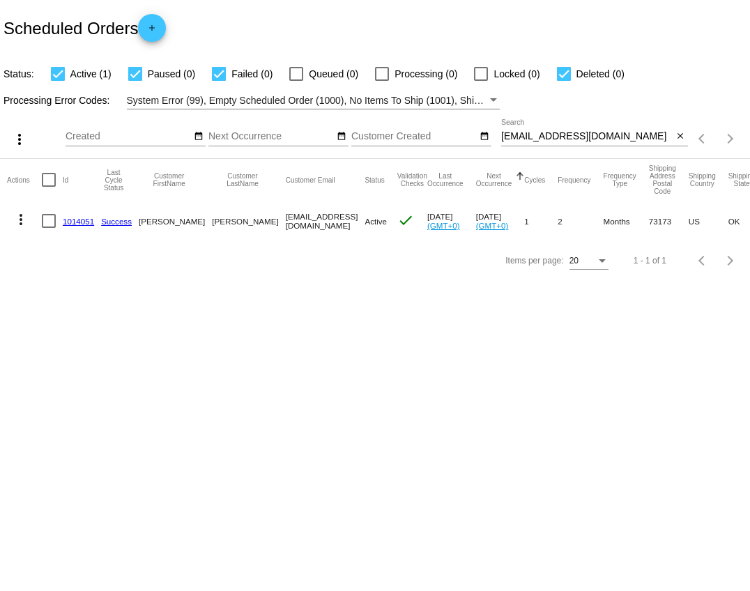
click at [81, 220] on link "1014051" at bounding box center [78, 221] width 31 height 9
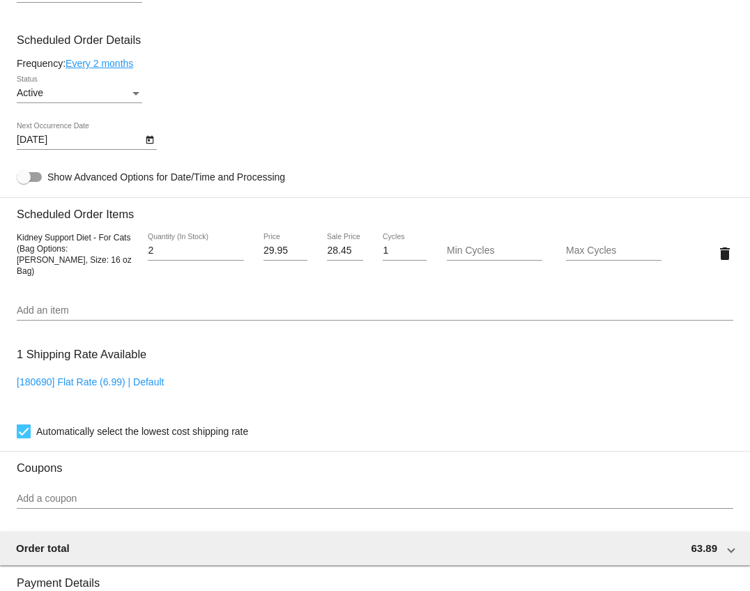
scroll to position [813, 0]
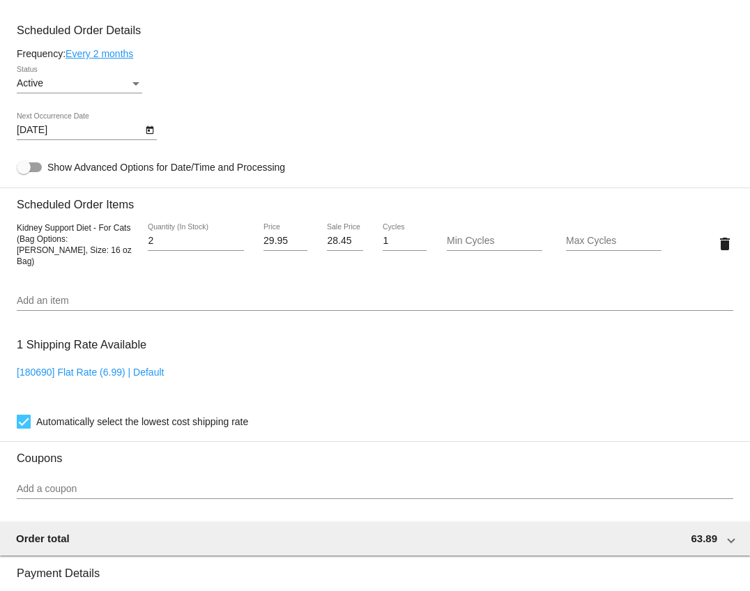
click at [239, 251] on div "2 Quantity (In Stock)" at bounding box center [195, 237] width 95 height 27
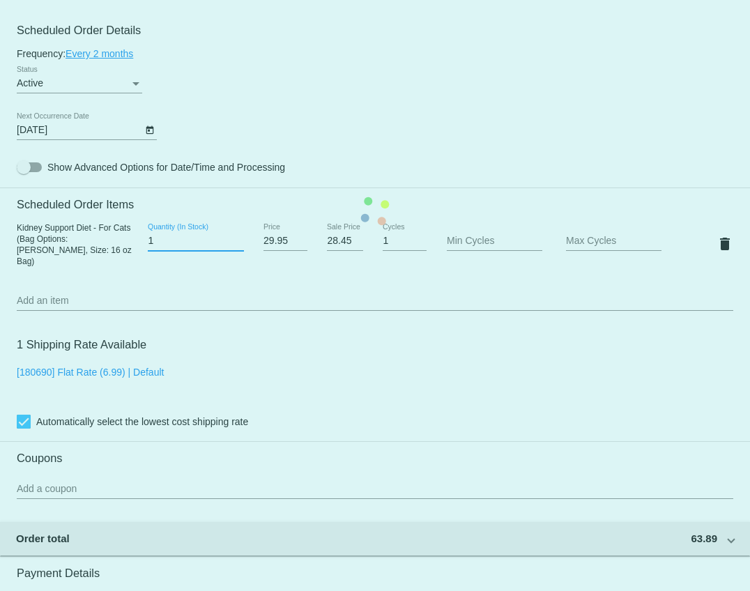
type input "1"
click at [240, 247] on input "1" at bounding box center [195, 241] width 95 height 11
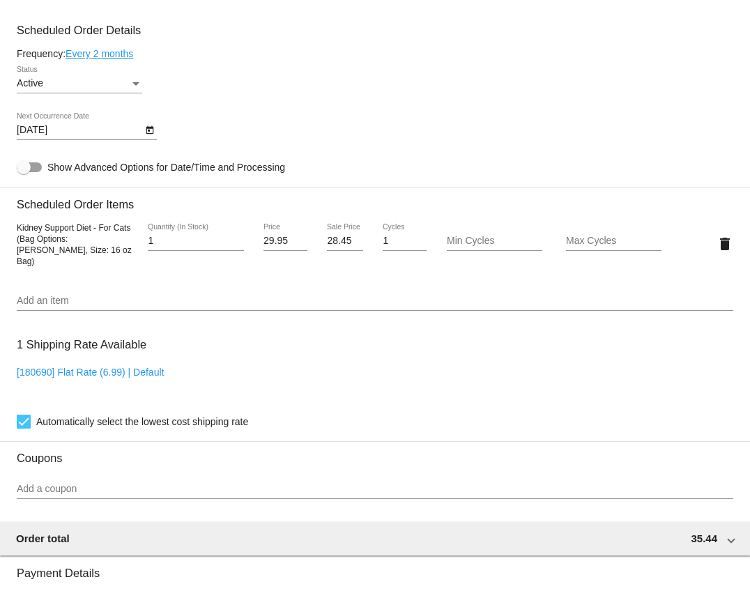
click at [106, 275] on div "Kidney Support Diet - For Cats (Bag Options: Paté, Size: 16 oz Bag) 1 Quantity …" at bounding box center [375, 243] width 716 height 65
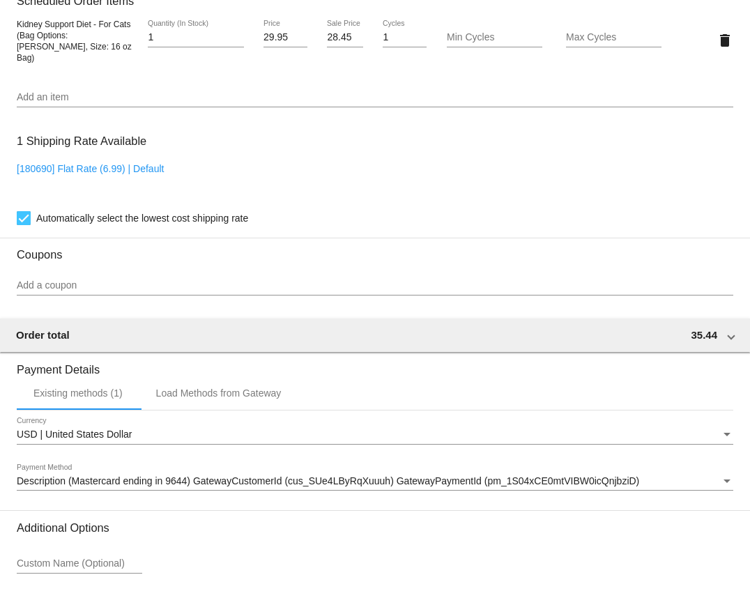
scroll to position [1139, 0]
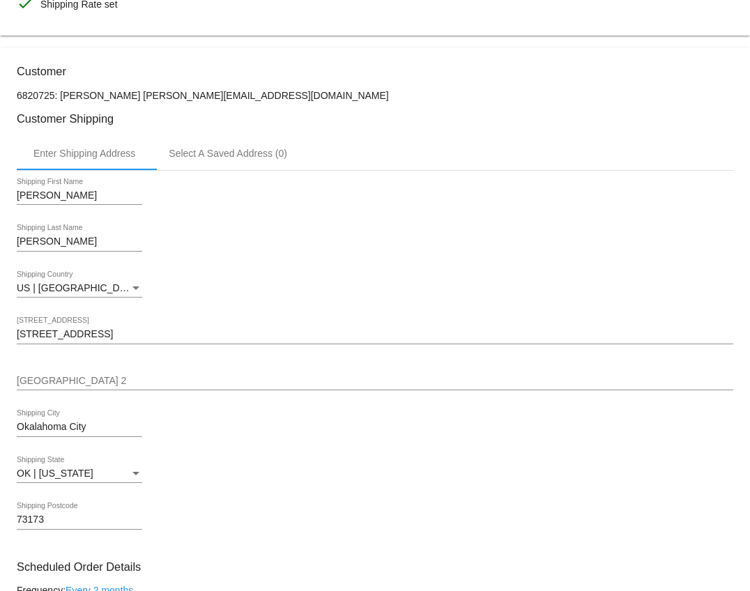
scroll to position [0, 0]
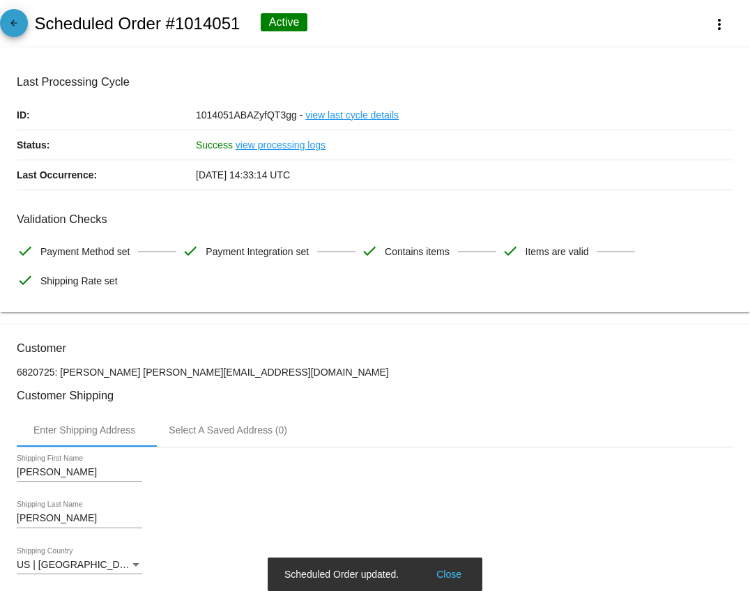
click at [15, 33] on mat-icon "arrow_back" at bounding box center [14, 26] width 17 height 17
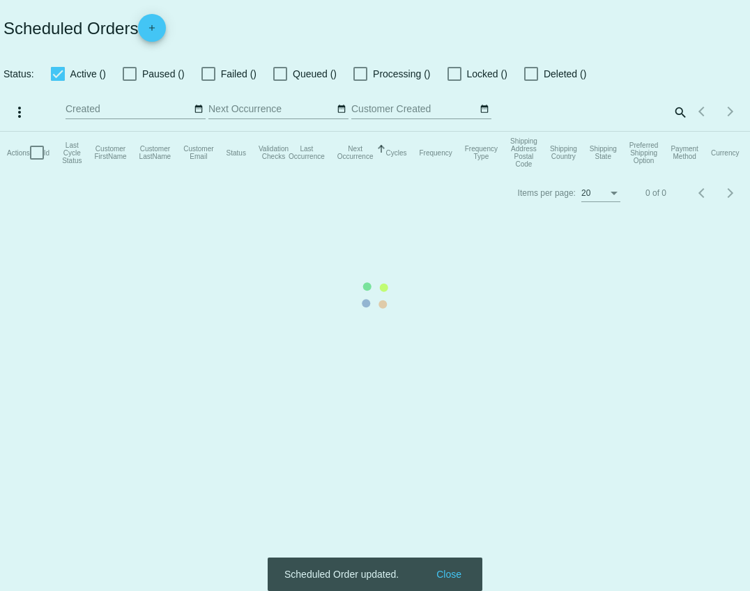
checkbox input "true"
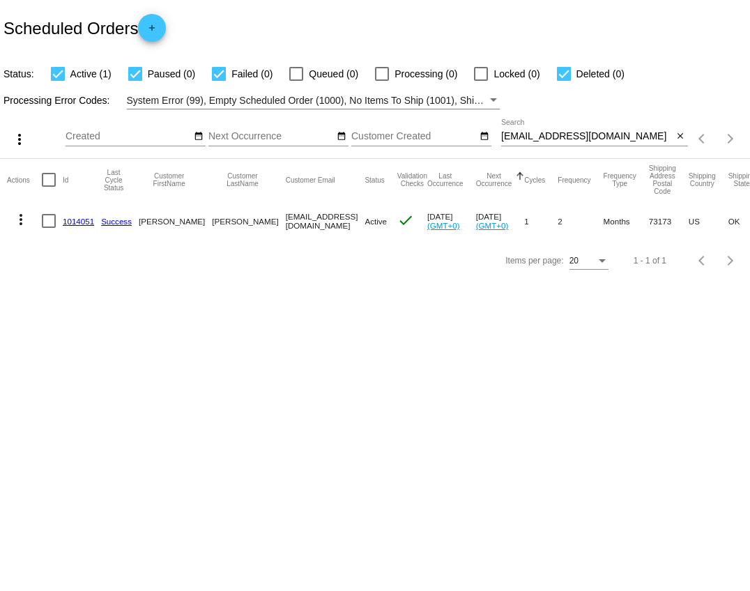
click at [71, 224] on link "1014051" at bounding box center [78, 221] width 31 height 9
